Goal: Information Seeking & Learning: Learn about a topic

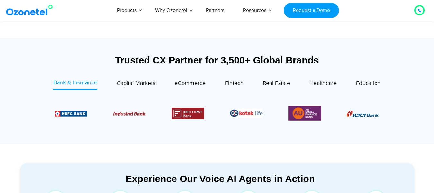
scroll to position [214, 0]
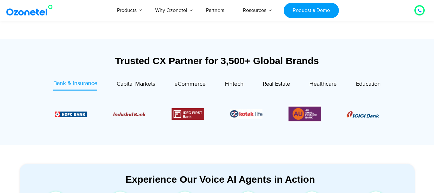
click at [194, 113] on img "4 / 6" at bounding box center [188, 114] width 32 height 12
click at [137, 84] on span "Capital Markets" at bounding box center [136, 83] width 39 height 7
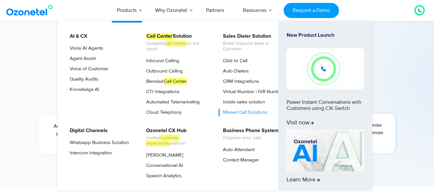
scroll to position [2411, 0]
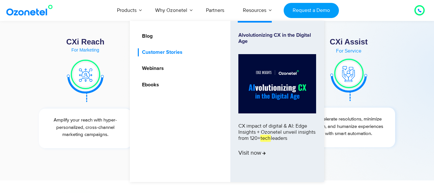
click at [162, 50] on link "Customer Stories" at bounding box center [161, 52] width 46 height 8
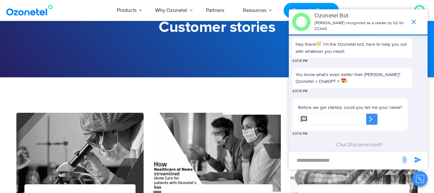
scroll to position [21, 0]
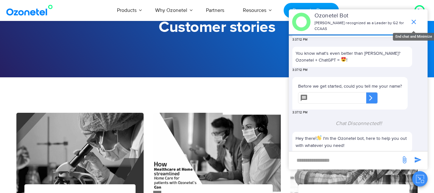
click at [418, 23] on icon "end chat or minimize" at bounding box center [414, 22] width 8 height 8
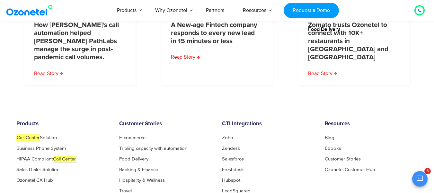
scroll to position [454, 0]
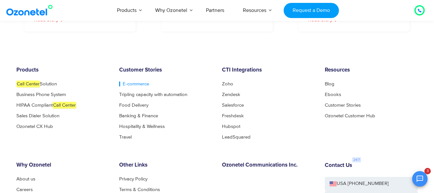
click at [139, 84] on link "E-commerce" at bounding box center [134, 83] width 30 height 5
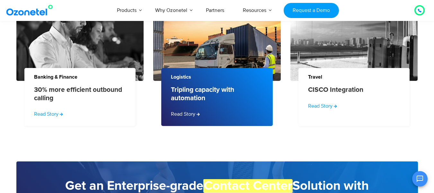
scroll to position [857, 0]
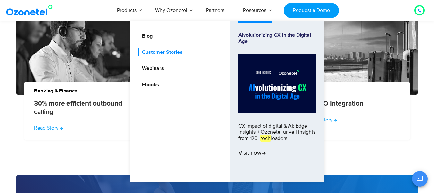
click at [151, 51] on link "Customer Stories" at bounding box center [161, 52] width 46 height 8
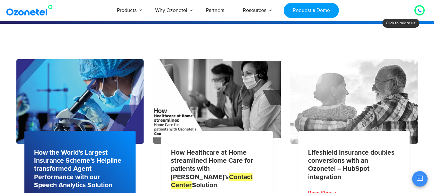
scroll to position [161, 0]
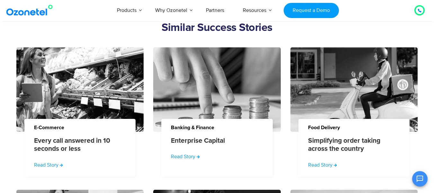
scroll to position [804, 0]
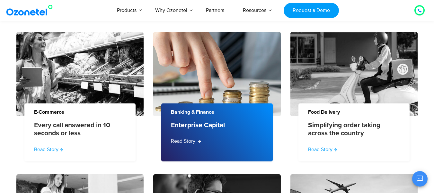
click at [192, 139] on link "Read Story" at bounding box center [186, 141] width 30 height 8
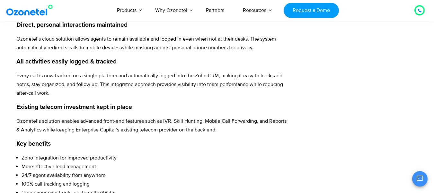
scroll to position [356, 0]
